Goal: Find contact information: Find contact information

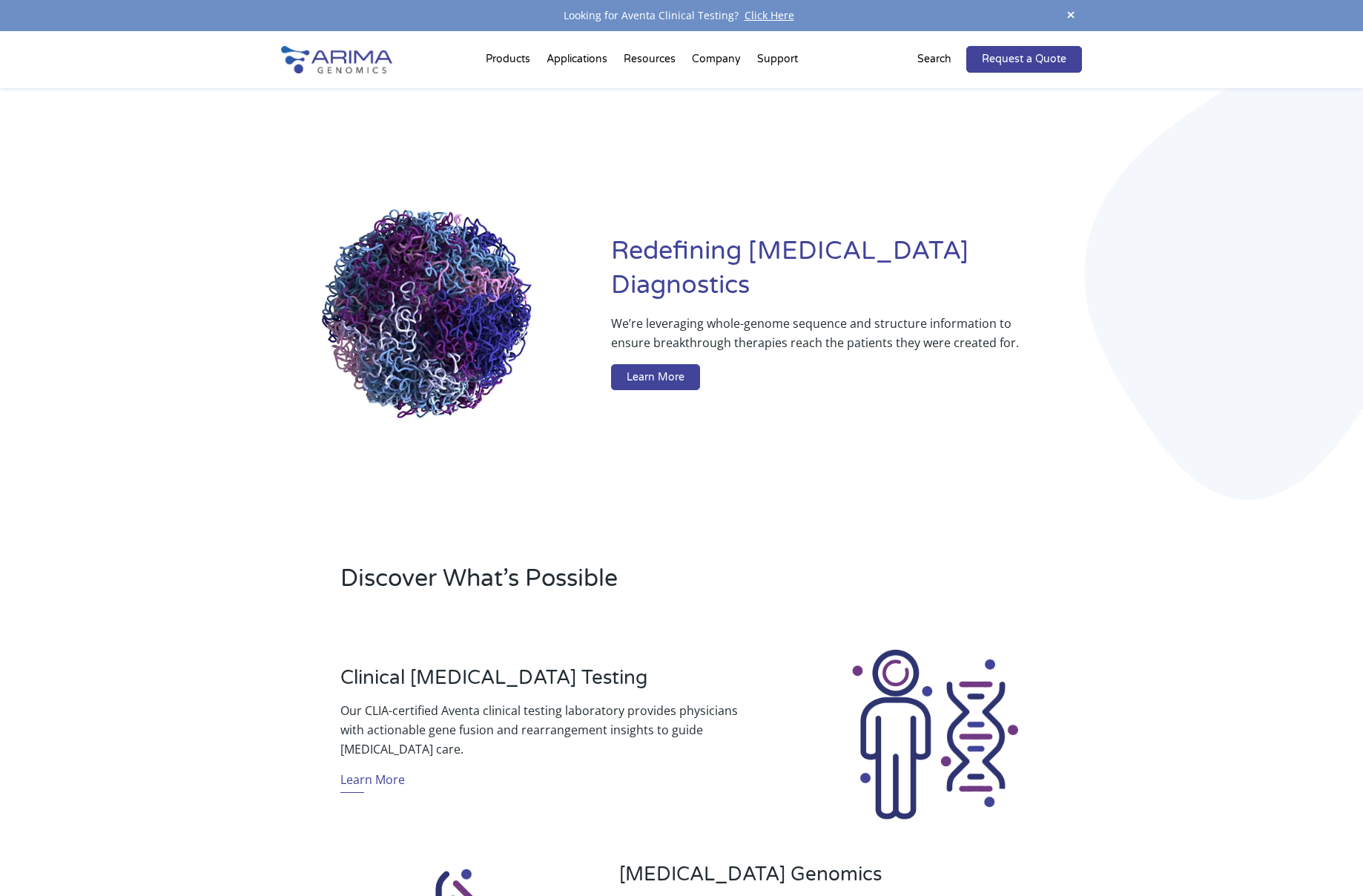
click at [740, 208] on div "Redefining [MEDICAL_DATA] Diagnostics We’re leveraging whole-genome sequence an…" at bounding box center [681, 315] width 801 height 454
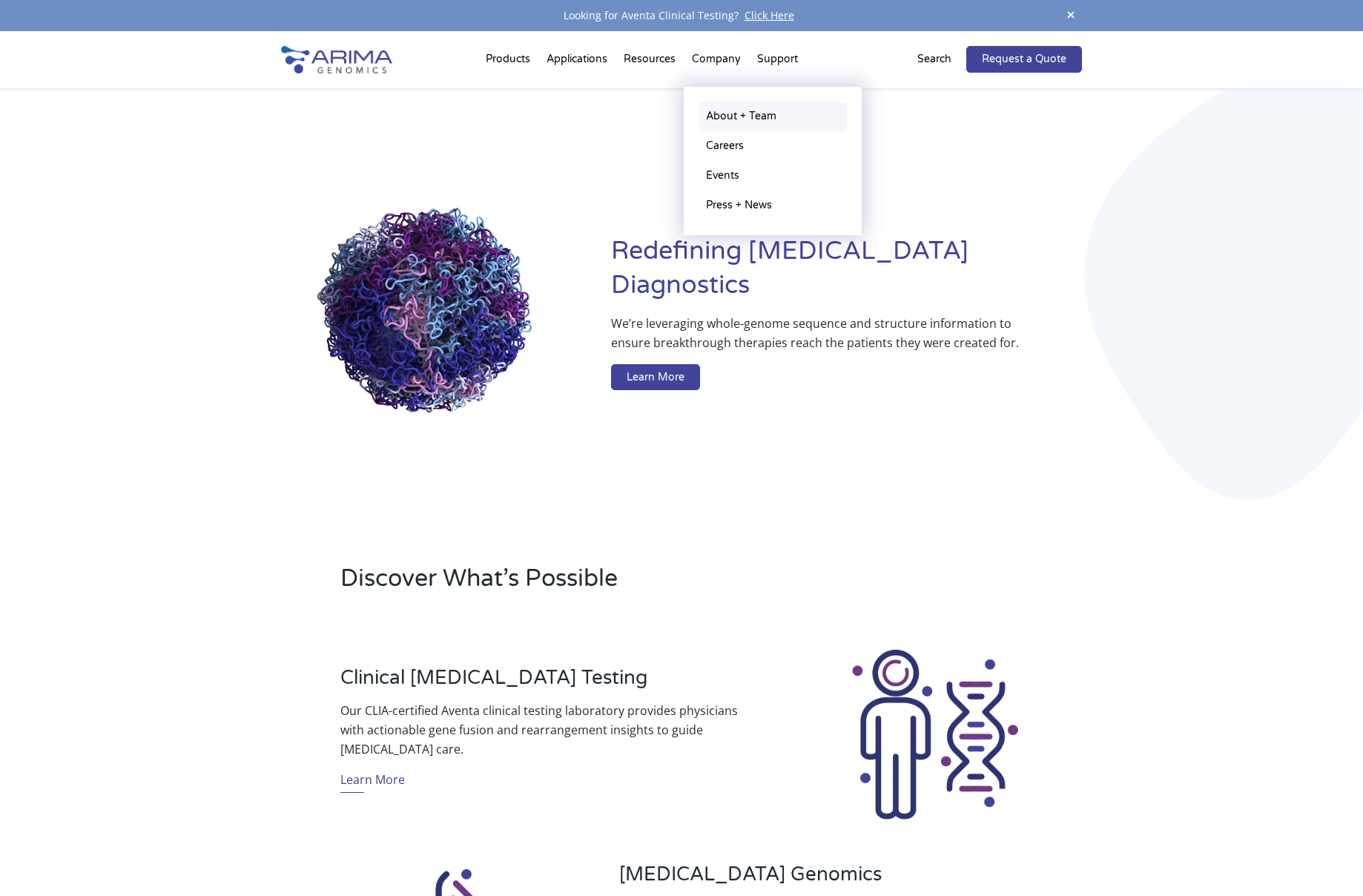
click at [734, 114] on link "About + Team" at bounding box center [773, 116] width 149 height 30
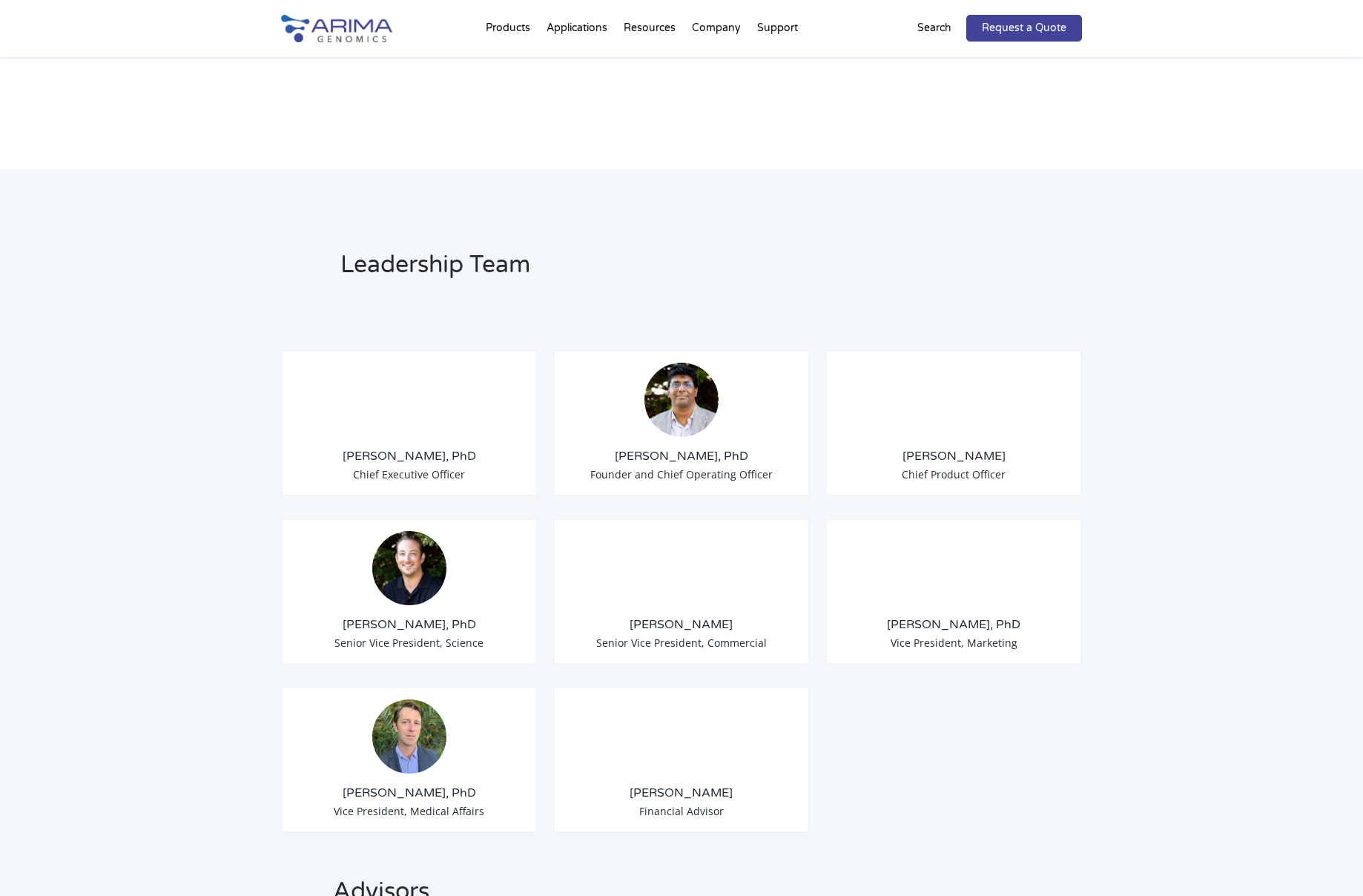
scroll to position [965, 0]
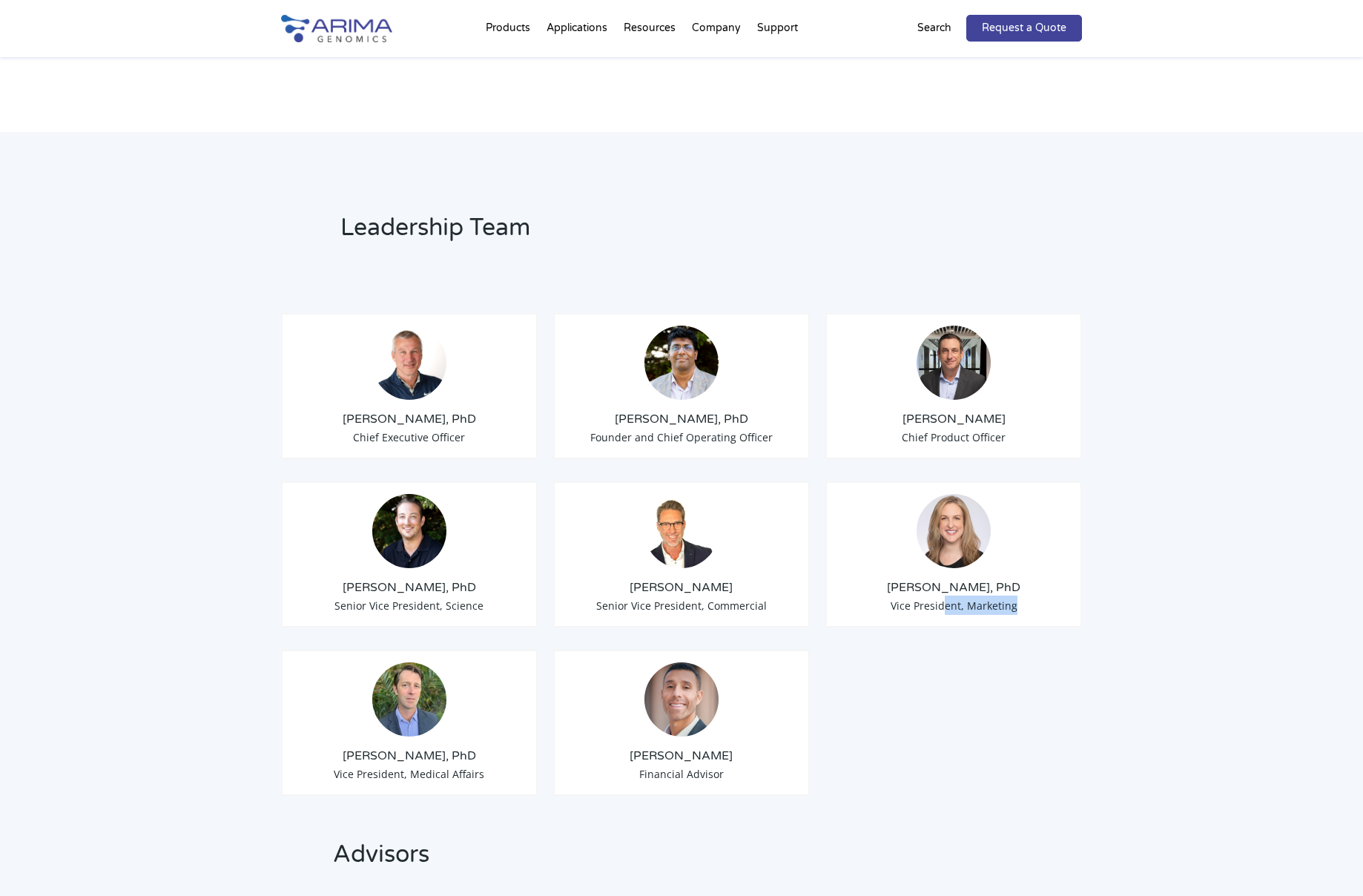
drag, startPoint x: 1016, startPoint y: 591, endPoint x: 940, endPoint y: 583, distance: 76.4
click at [940, 583] on div "Erin Davis, PhD Vice President, Marketing" at bounding box center [953, 554] width 256 height 146
click at [951, 602] on div "Erin Davis, PhD Vice President, Marketing" at bounding box center [953, 554] width 256 height 146
click at [950, 515] on img at bounding box center [953, 531] width 74 height 74
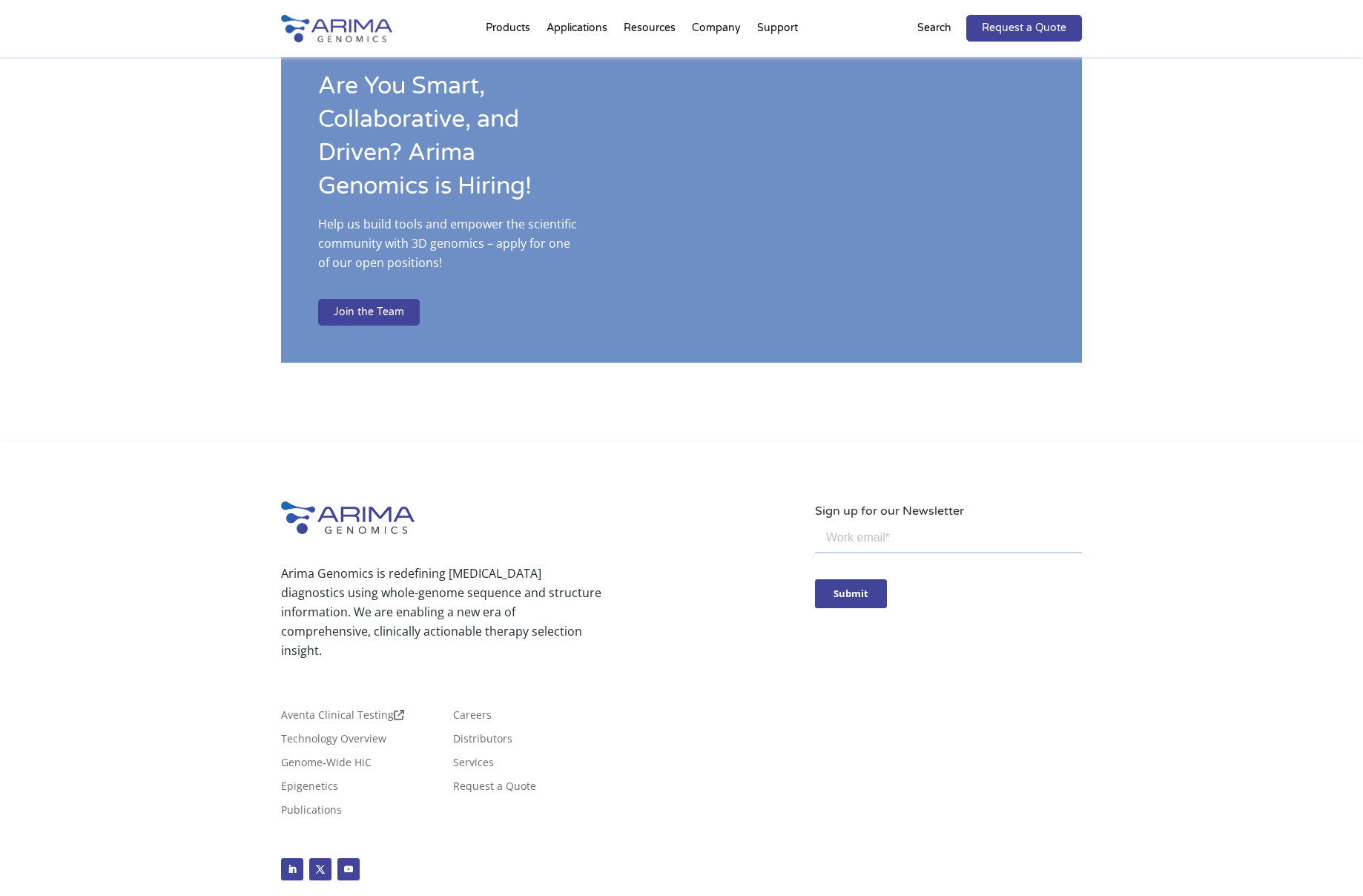
scroll to position [2370, 0]
